Goal: Task Accomplishment & Management: Use online tool/utility

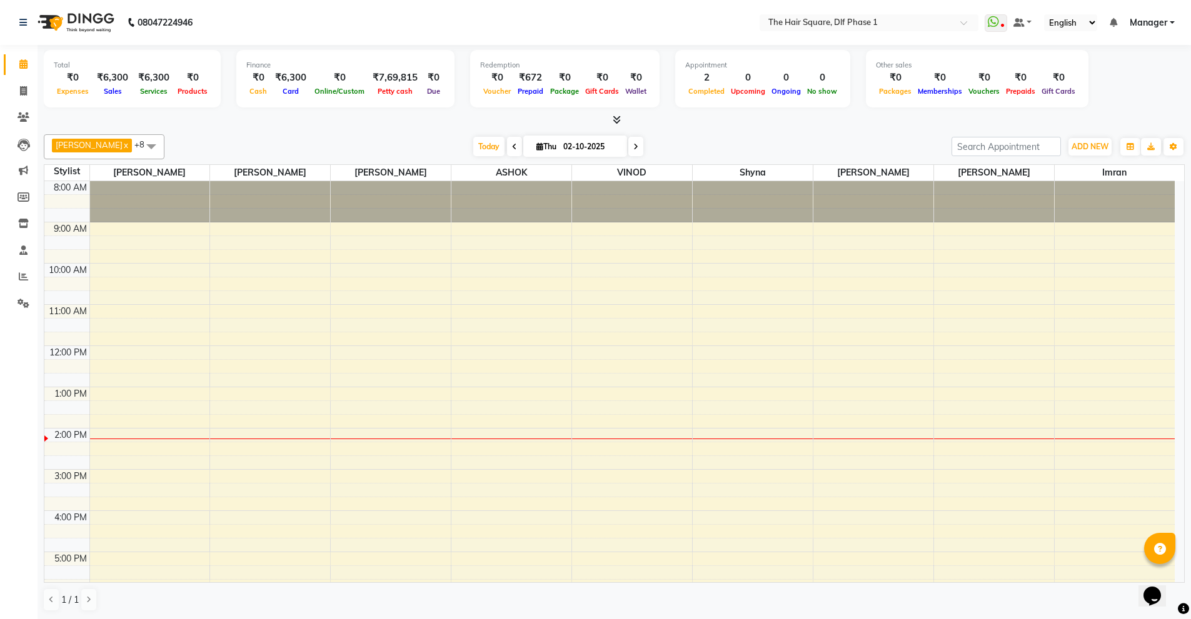
drag, startPoint x: 544, startPoint y: 7, endPoint x: 444, endPoint y: 0, distance: 99.6
click at [546, 6] on nav "08047224946 Select Location × The Hair Square, Dlf Phase 1 WhatsApp Status ✕ St…" at bounding box center [595, 22] width 1191 height 45
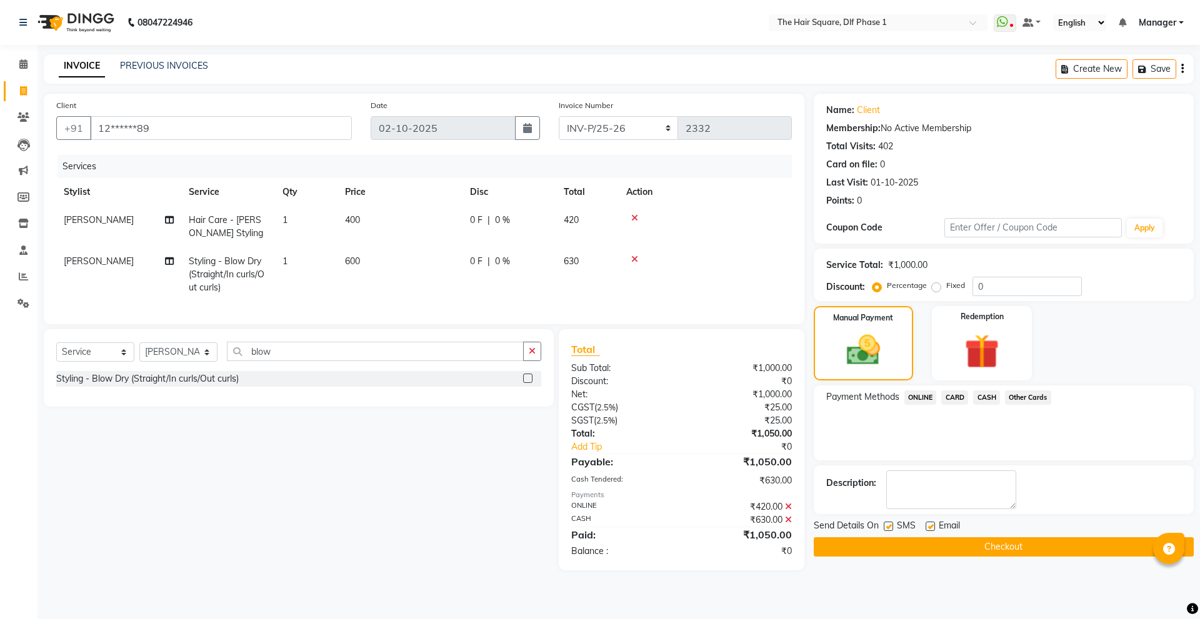
select select "5766"
select select "service"
click at [174, 362] on select "Select Stylist [PERSON_NAME] AMIT [PERSON_NAME] [PERSON_NAME] [PERSON_NAME] Man…" at bounding box center [178, 352] width 78 height 19
select select "39751"
click at [139, 352] on select "Select Stylist [PERSON_NAME] AMIT [PERSON_NAME] [PERSON_NAME] [PERSON_NAME] Man…" at bounding box center [178, 352] width 78 height 19
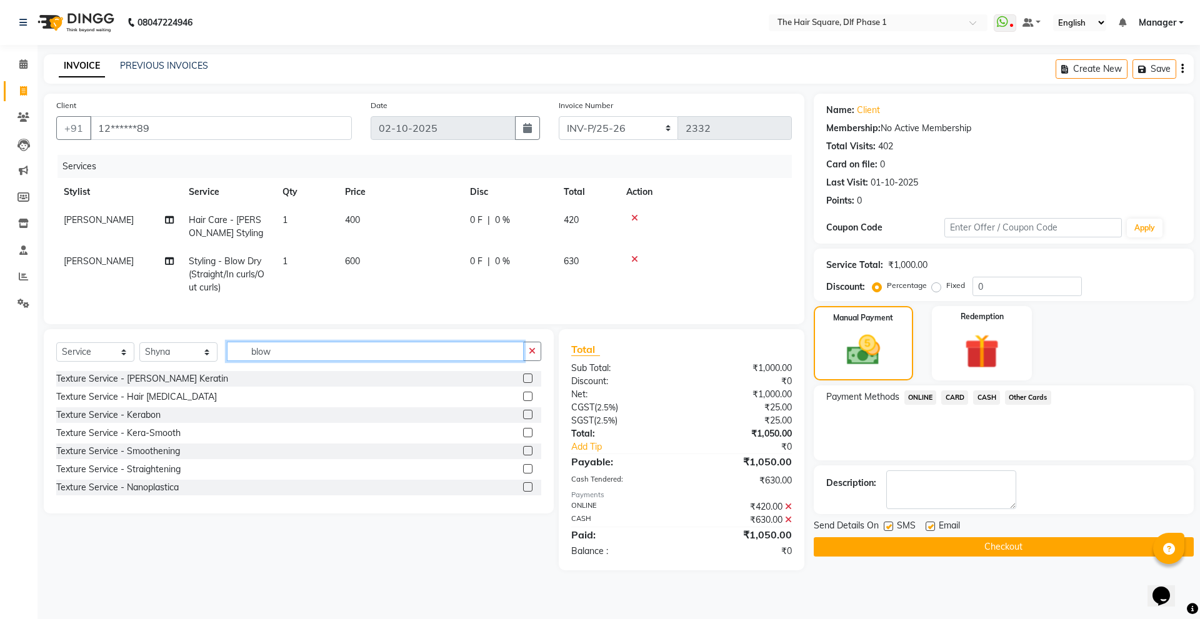
click at [135, 371] on div "Select Service Product Membership Package Voucher Prepaid Gift Card Select Styl…" at bounding box center [298, 356] width 485 height 29
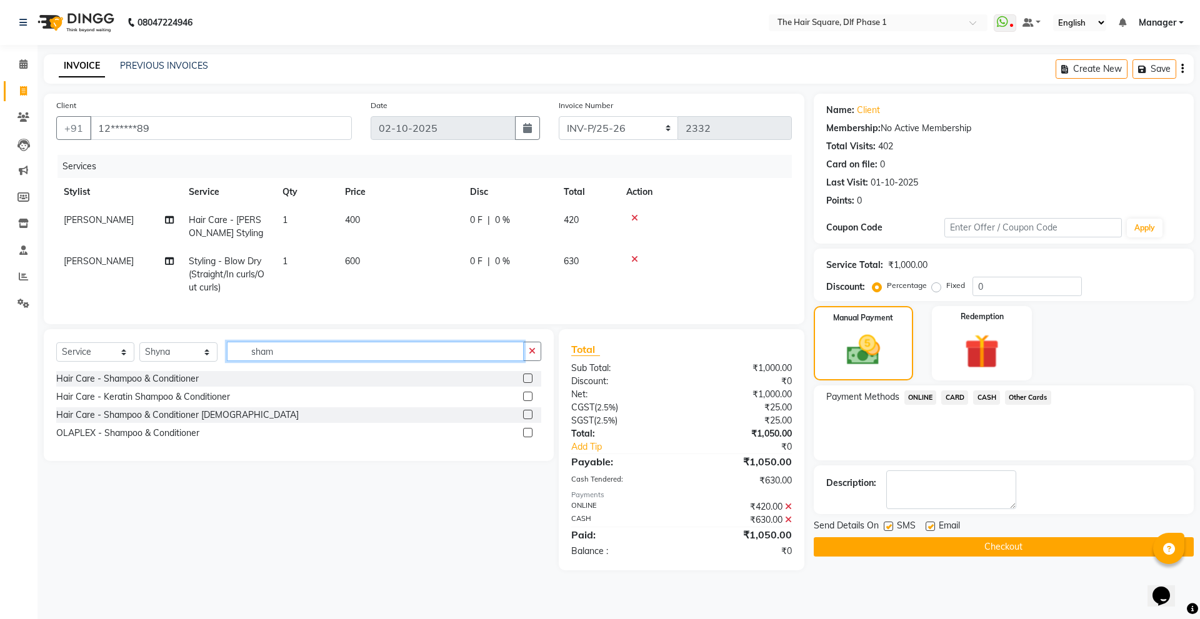
type input "sham"
click at [136, 371] on div "Select Service Product Membership Package Voucher Prepaid Gift Card Select Styl…" at bounding box center [298, 356] width 485 height 29
click at [145, 386] on div "Hair Care - Shampoo & Conditioner" at bounding box center [127, 379] width 143 height 13
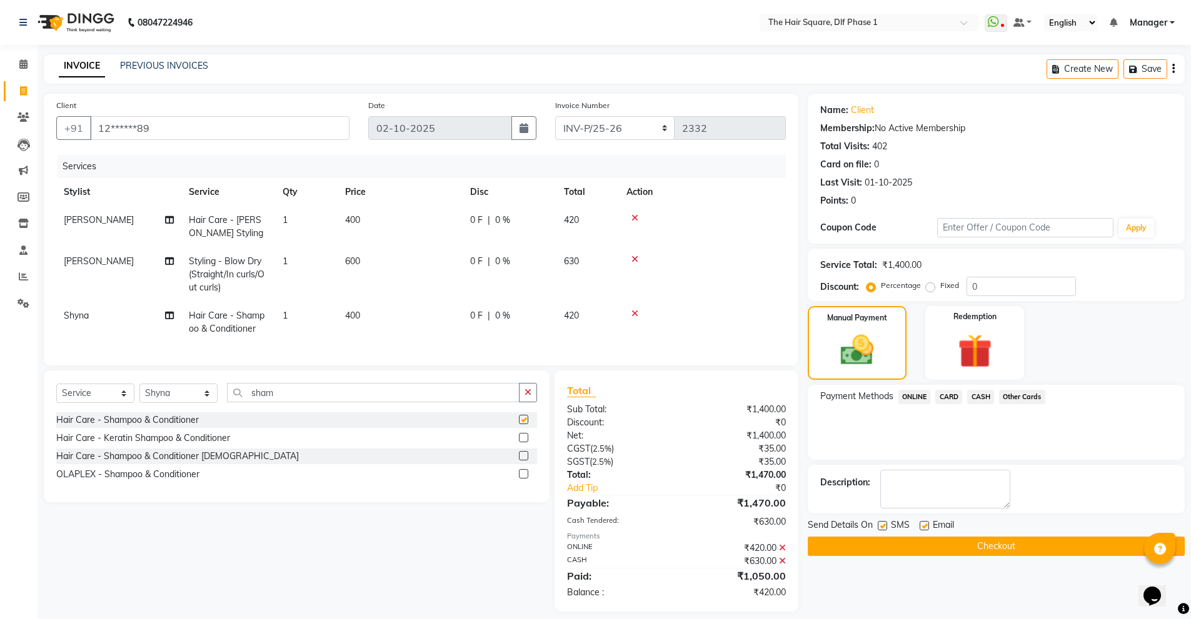
checkbox input "false"
click at [967, 416] on div "Payment Methods ONLINE CARD CASH Other Cards" at bounding box center [996, 422] width 377 height 75
